Goal: Transaction & Acquisition: Subscribe to service/newsletter

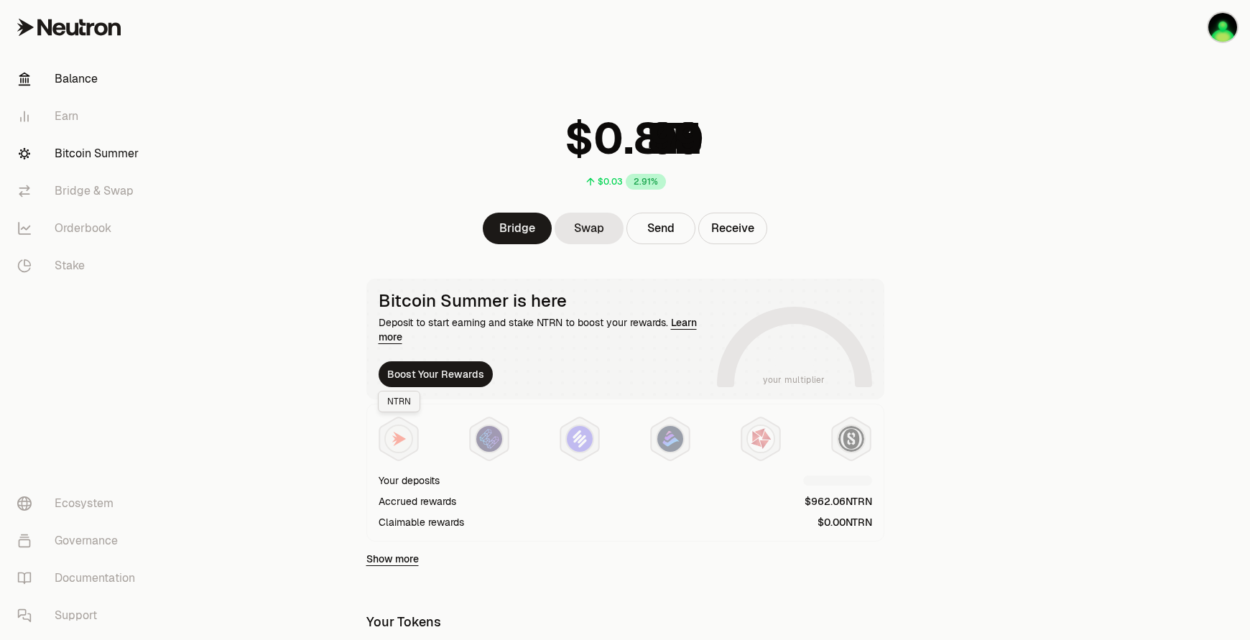
click at [92, 159] on link "Bitcoin Summer" at bounding box center [80, 153] width 149 height 37
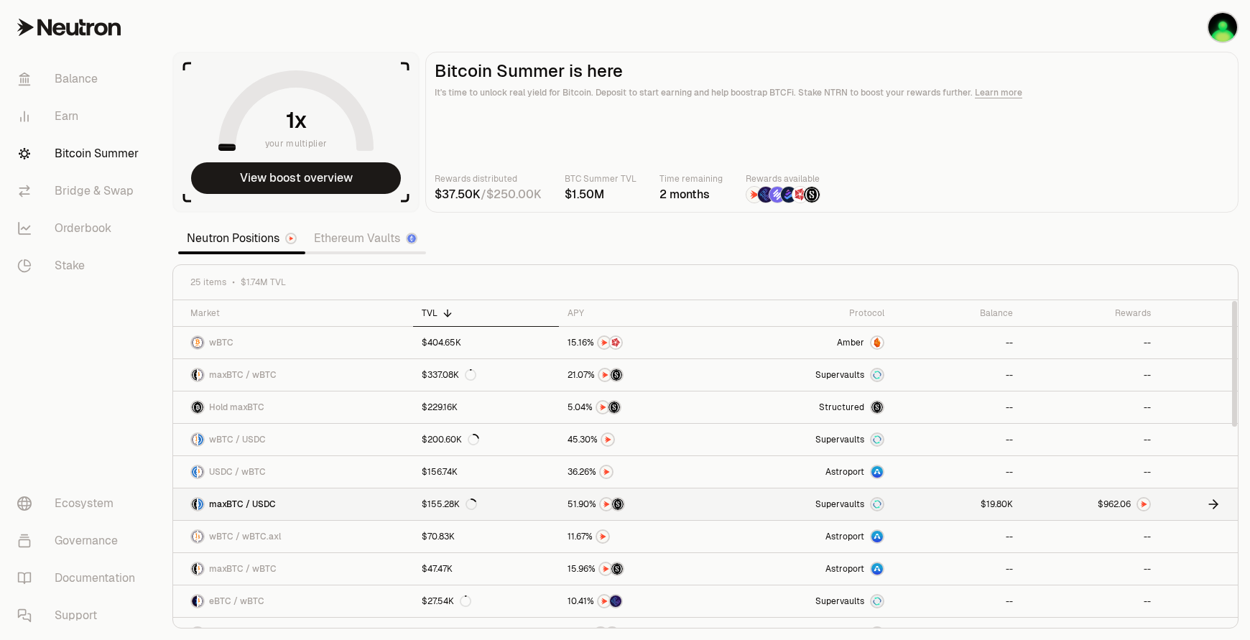
click at [430, 507] on div "$155.28K" at bounding box center [449, 504] width 55 height 11
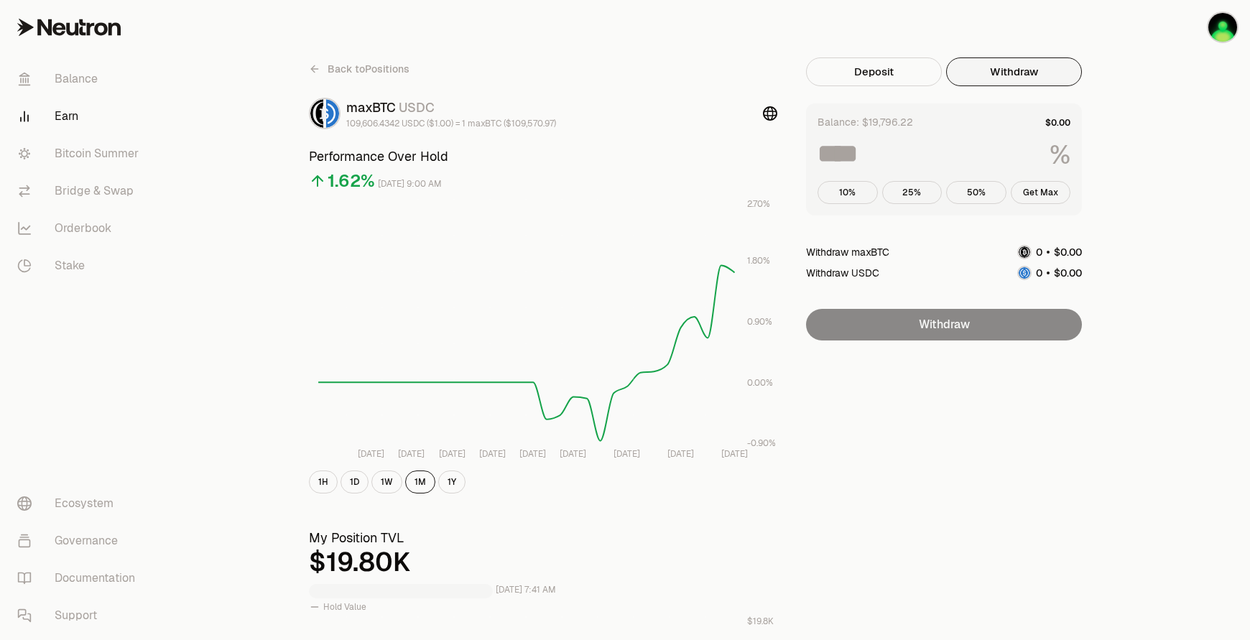
click at [997, 79] on button "Withdraw" at bounding box center [1014, 71] width 136 height 29
click at [1056, 190] on button "Get Max" at bounding box center [1041, 192] width 60 height 23
type input "***"
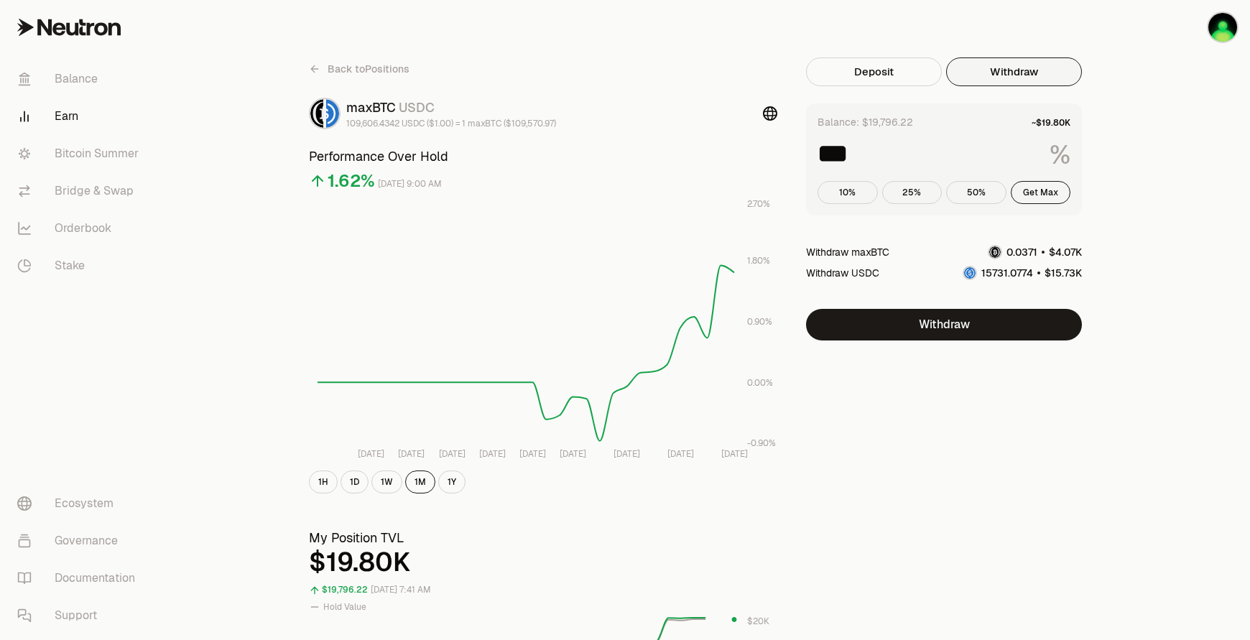
click at [890, 153] on input "***" at bounding box center [928, 154] width 221 height 26
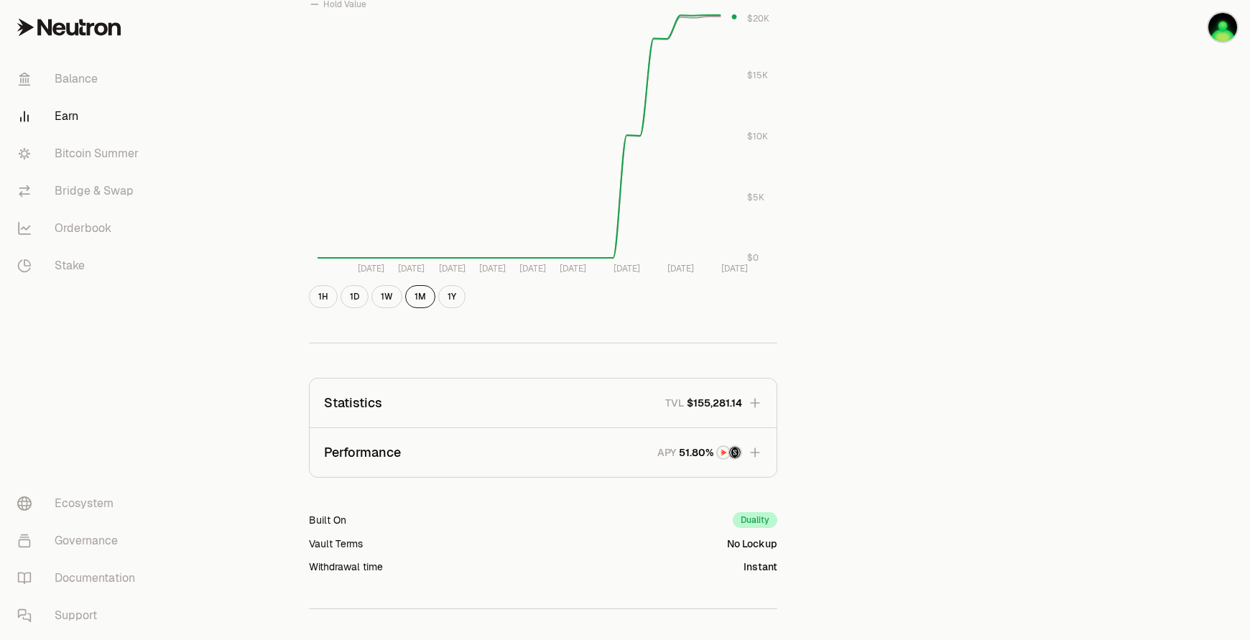
scroll to position [710, 0]
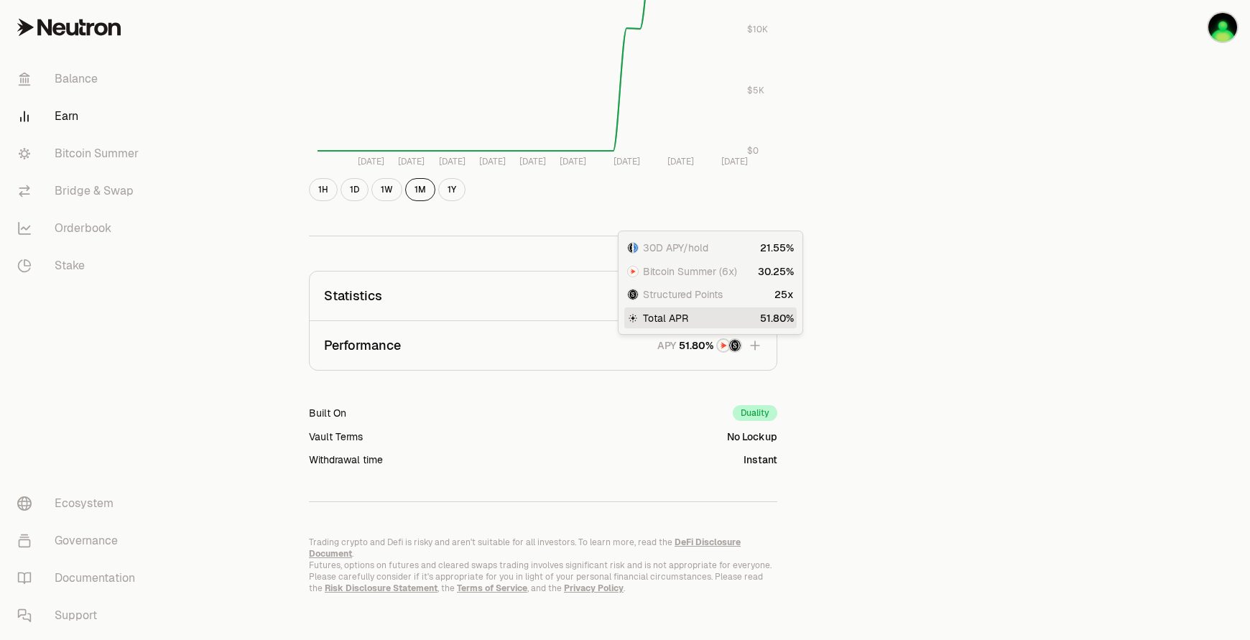
click at [759, 294] on div "Structured Points 25x" at bounding box center [710, 295] width 172 height 20
click at [581, 292] on button "Statistics TVL $155,281.14" at bounding box center [543, 296] width 467 height 49
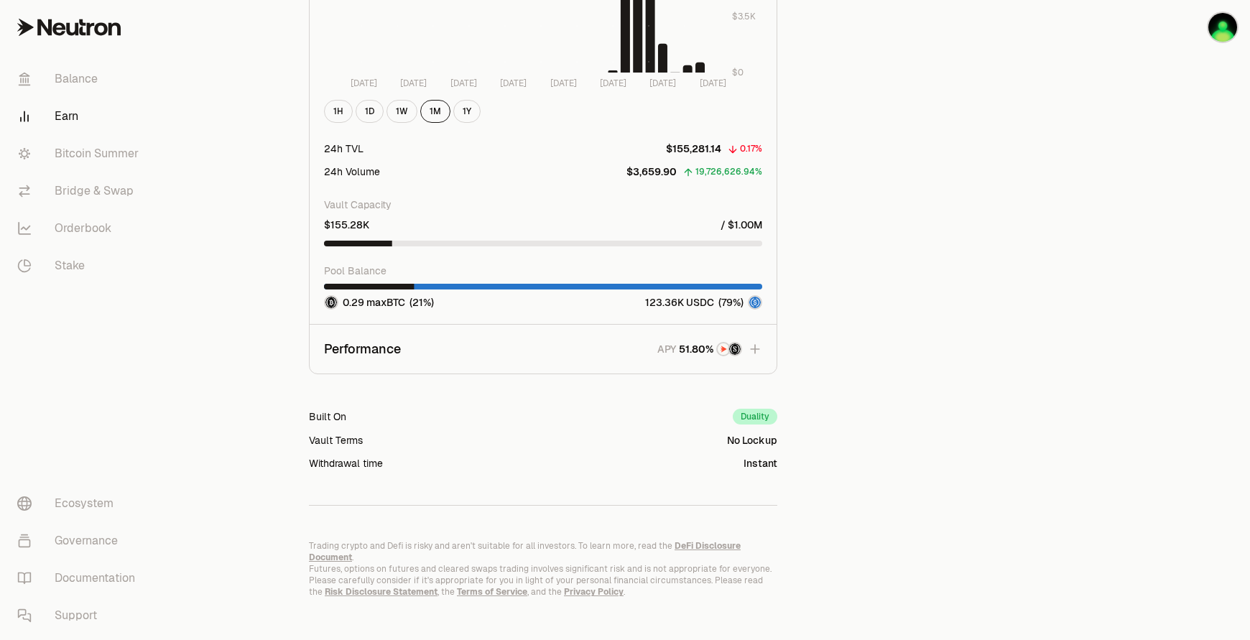
scroll to position [1637, 0]
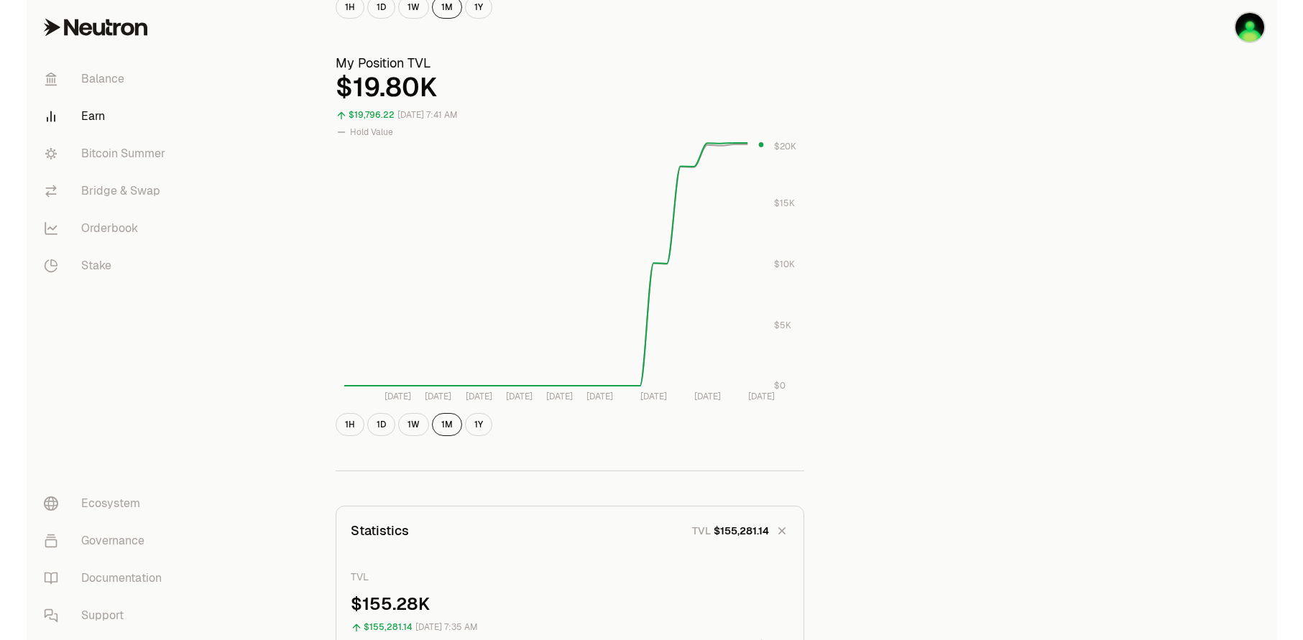
scroll to position [0, 0]
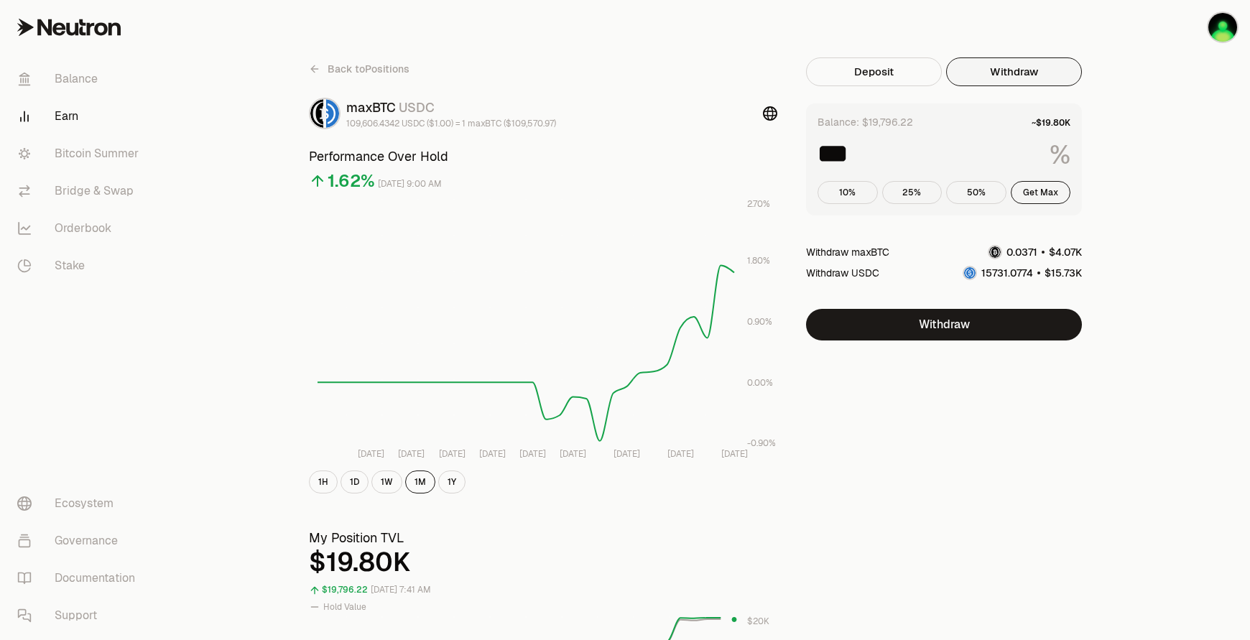
drag, startPoint x: 915, startPoint y: 451, endPoint x: 533, endPoint y: 225, distance: 443.9
click at [98, 178] on link "Bridge & Swap" at bounding box center [80, 190] width 149 height 37
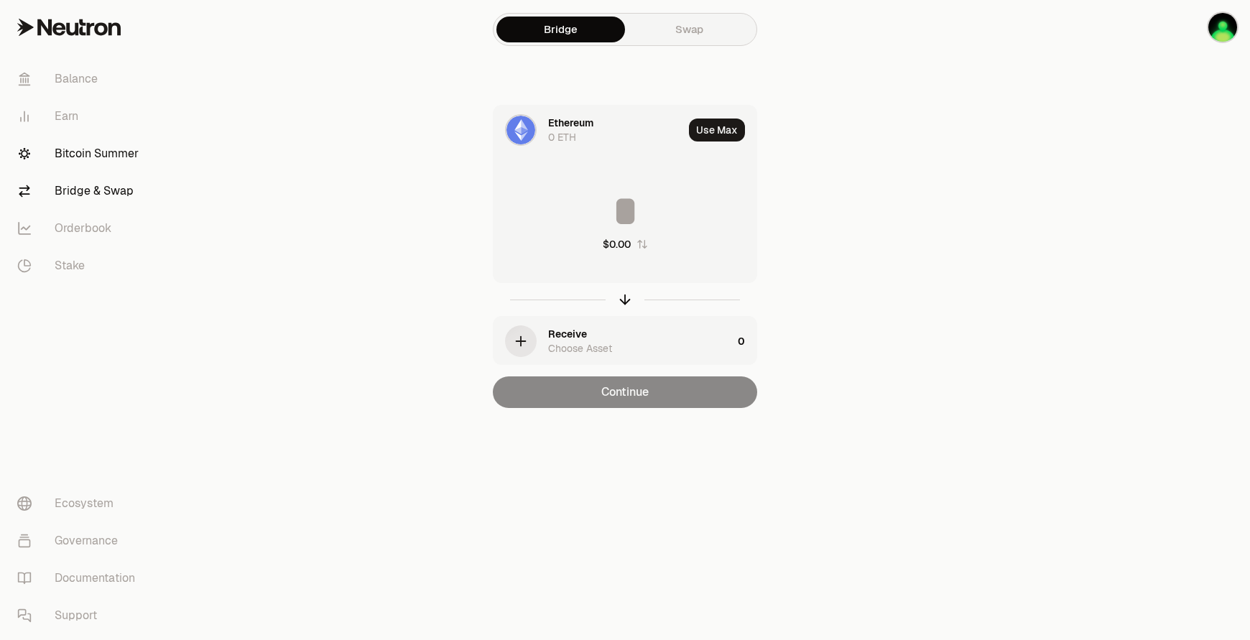
click at [108, 158] on link "Bitcoin Summer" at bounding box center [80, 153] width 149 height 37
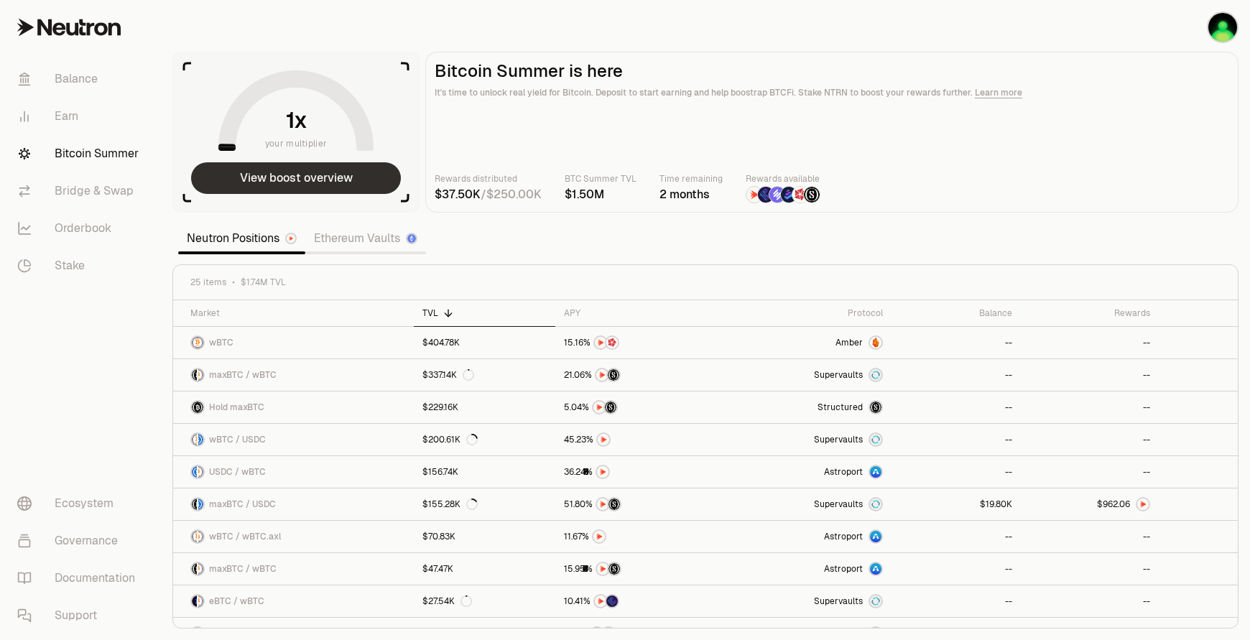
click at [342, 187] on button "View boost overview" at bounding box center [296, 178] width 210 height 32
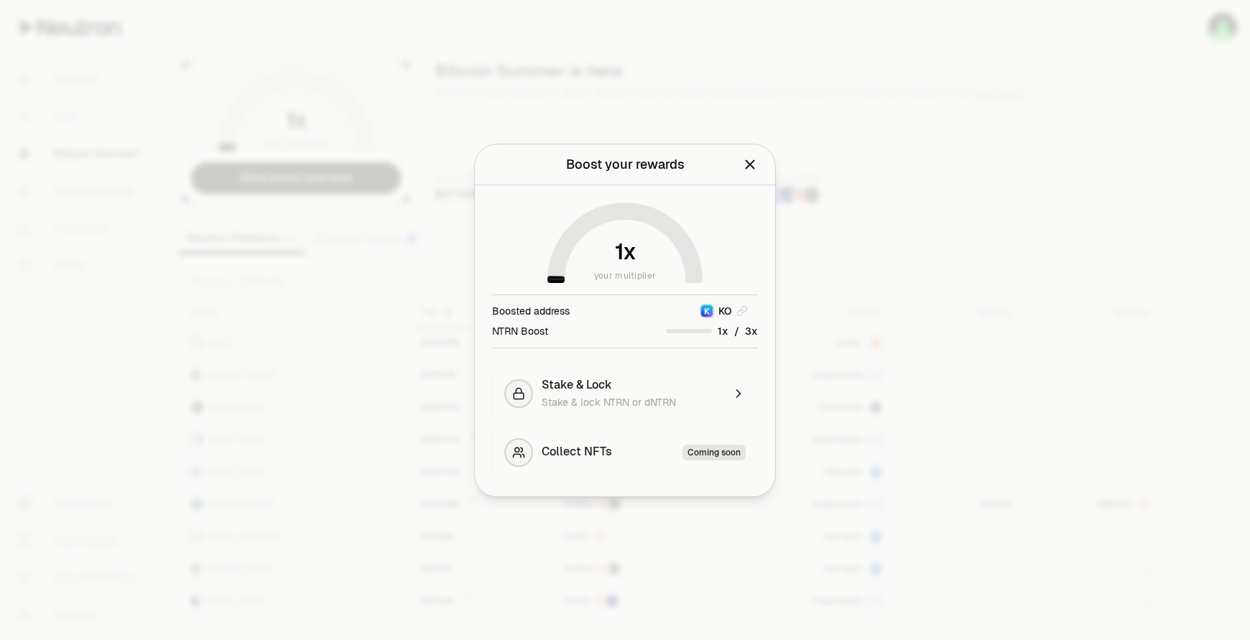
click at [745, 162] on icon "Close" at bounding box center [750, 165] width 16 height 16
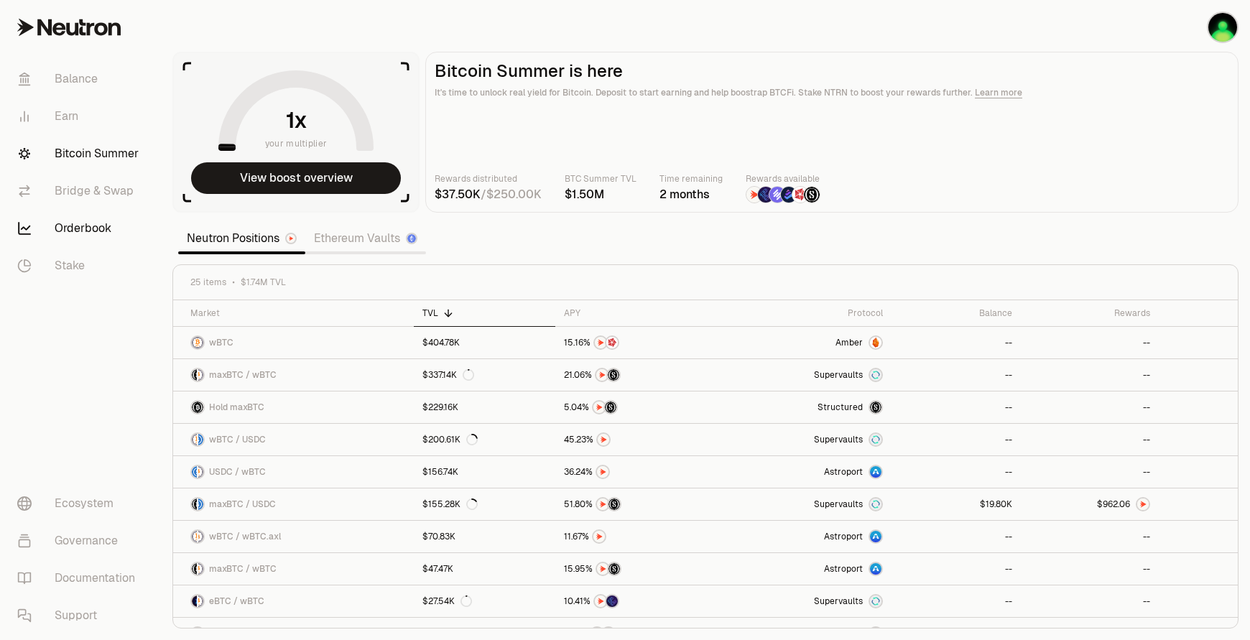
click at [63, 227] on link "Orderbook" at bounding box center [80, 228] width 149 height 37
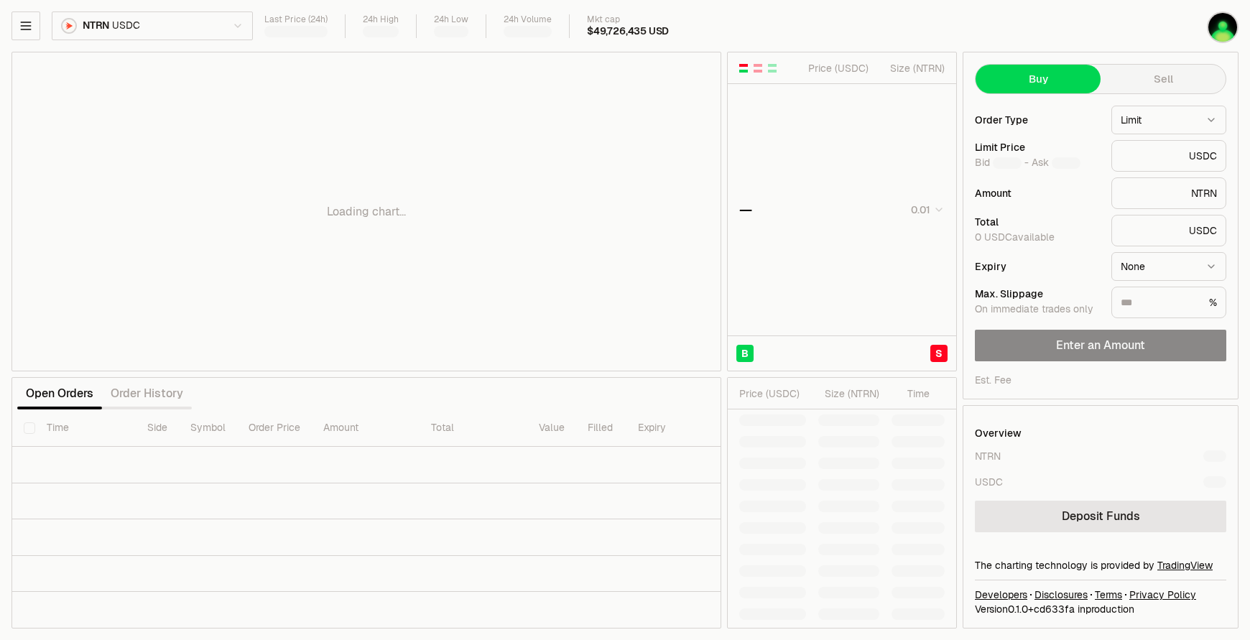
type input "********"
drag, startPoint x: 354, startPoint y: 253, endPoint x: 354, endPoint y: 223, distance: 29.5
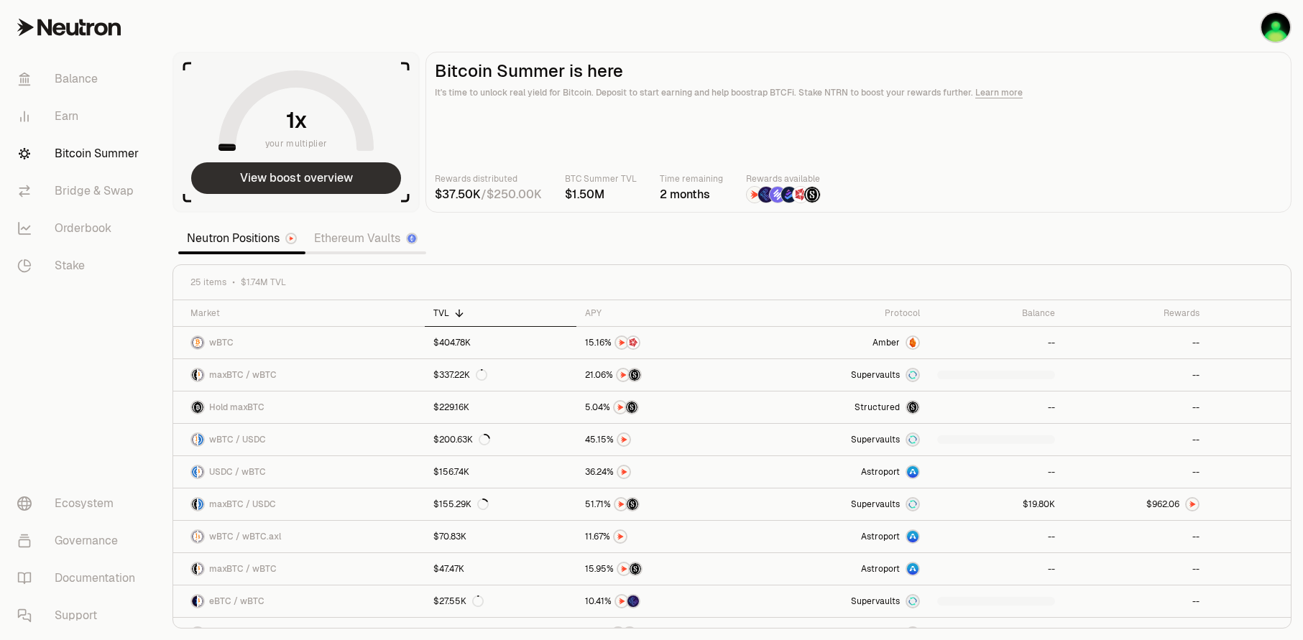
click at [309, 164] on button "View boost overview" at bounding box center [296, 178] width 210 height 32
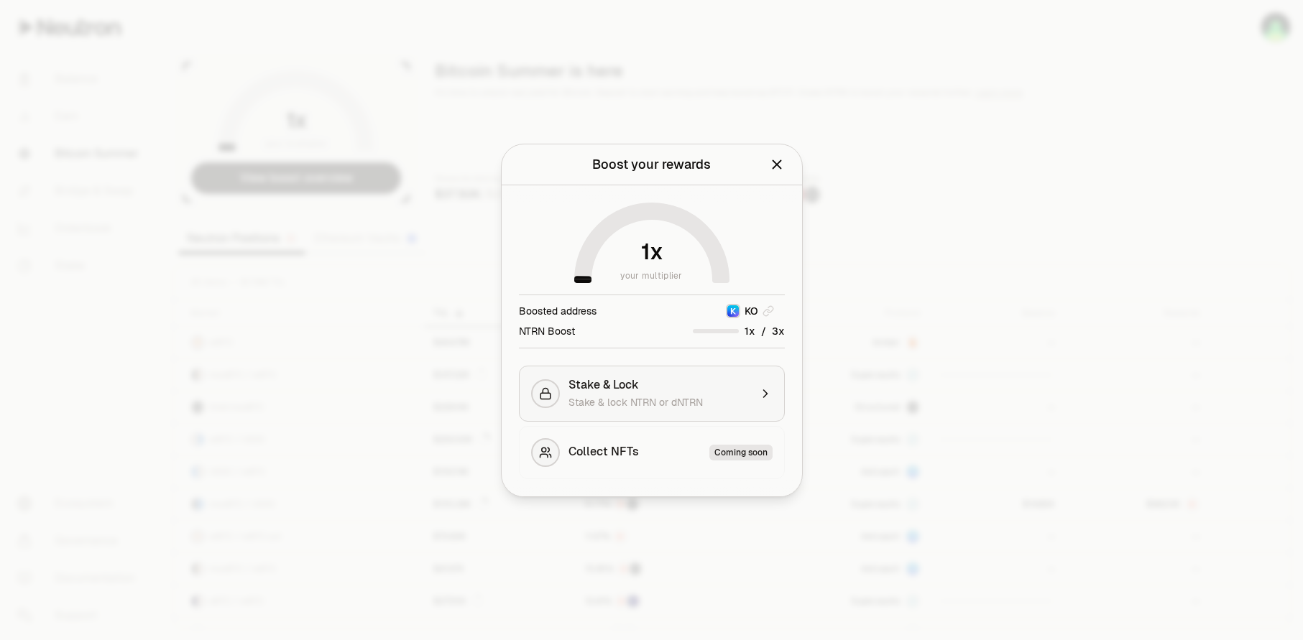
click at [646, 405] on span "Stake & lock NTRN or dNTRN" at bounding box center [635, 402] width 134 height 13
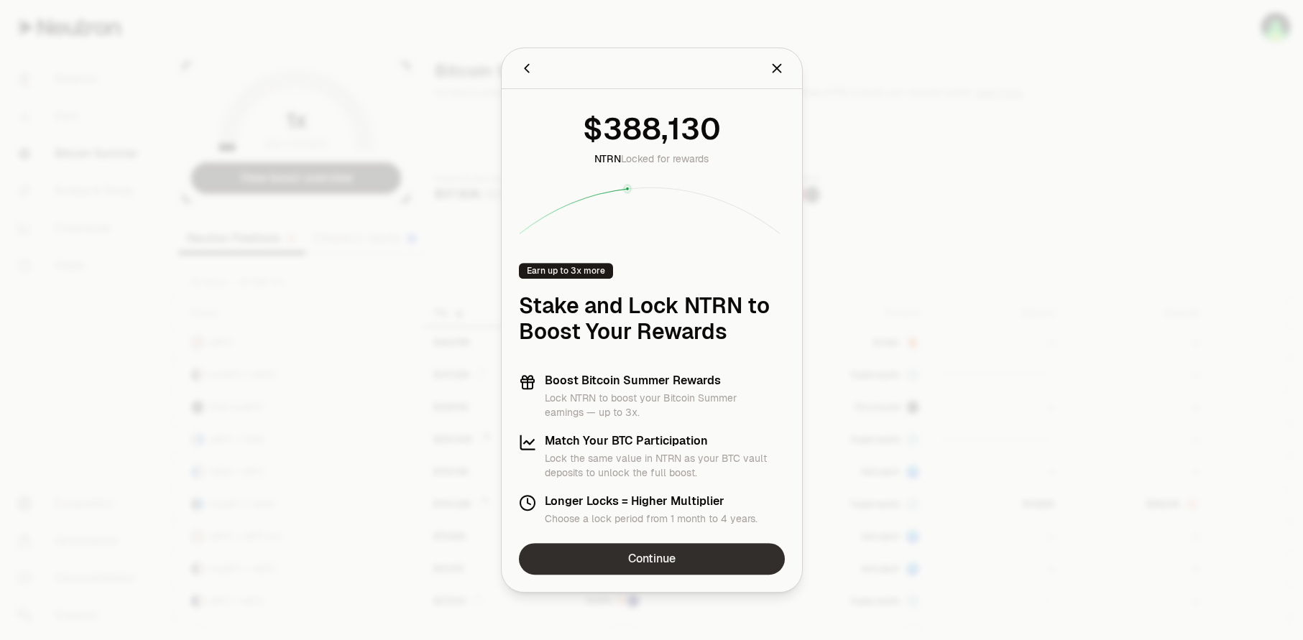
click at [678, 565] on link "Continue" at bounding box center [652, 559] width 266 height 32
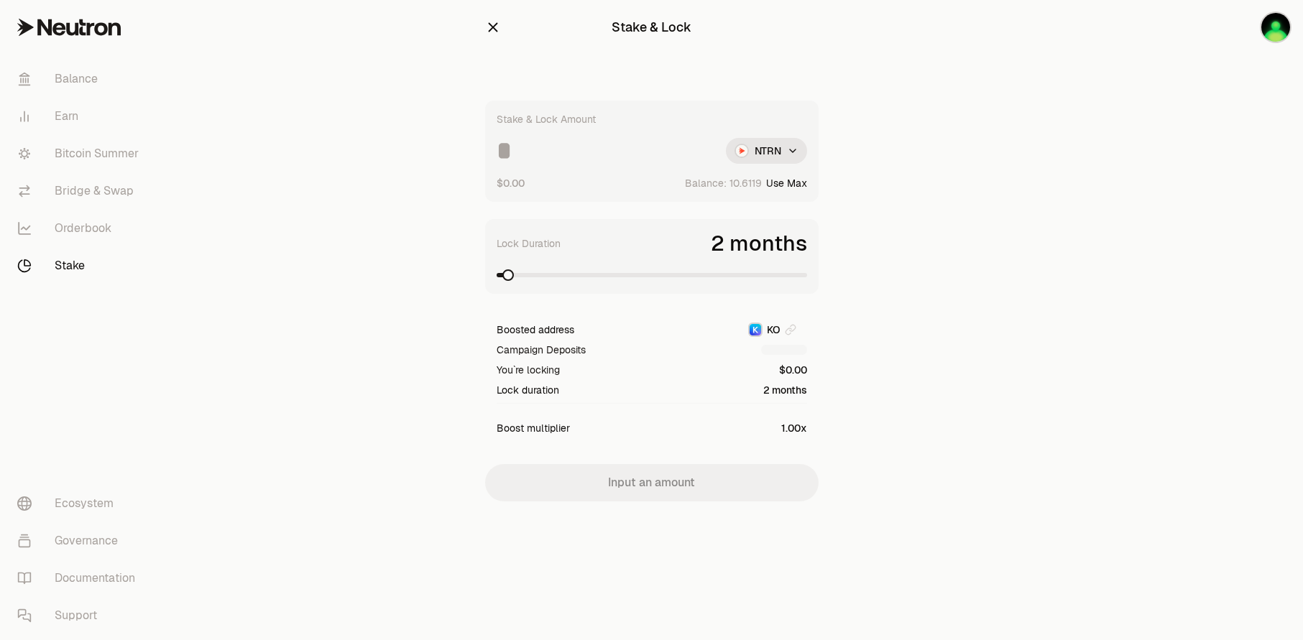
click at [618, 164] on div "Stake & Lock Amount NTRN $0.00 Balance: Use Max" at bounding box center [651, 151] width 333 height 101
click at [512, 148] on input at bounding box center [606, 151] width 218 height 26
type input "******"
click at [583, 276] on span at bounding box center [576, 274] width 11 height 11
